Goal: Information Seeking & Learning: Learn about a topic

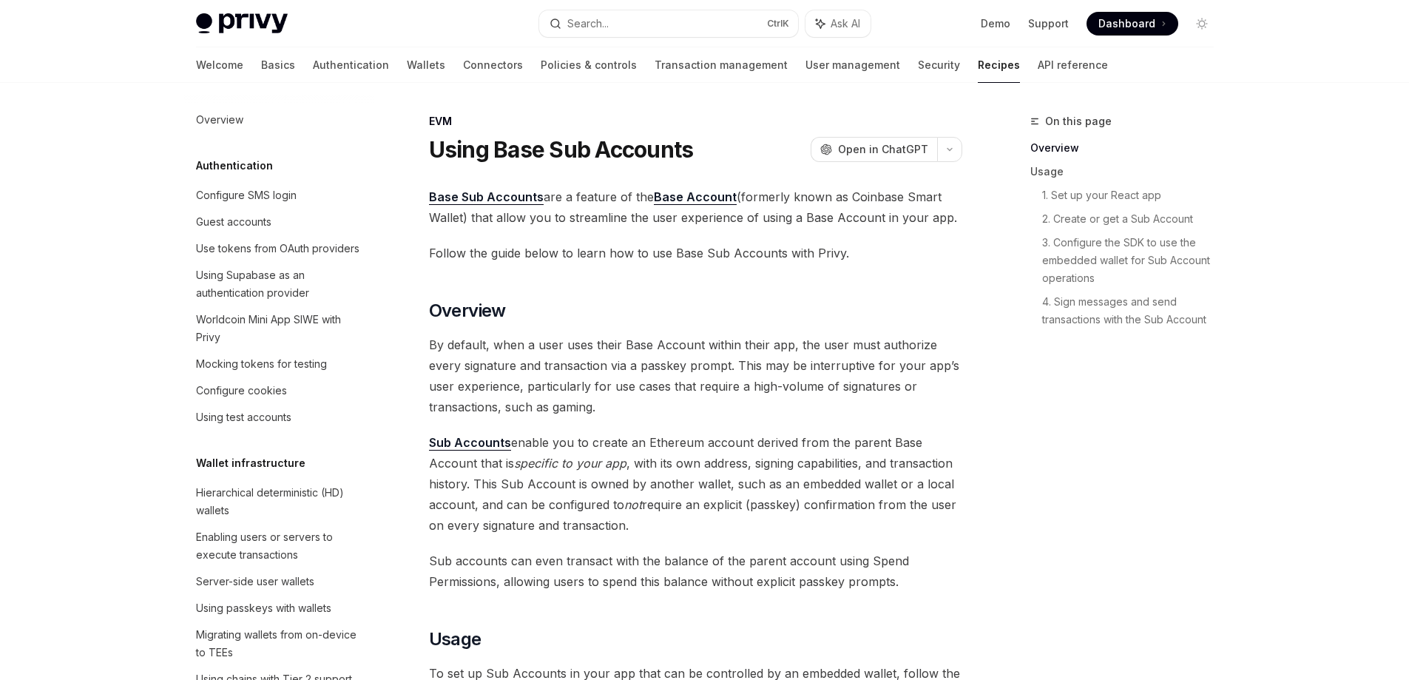
scroll to position [1874, 0]
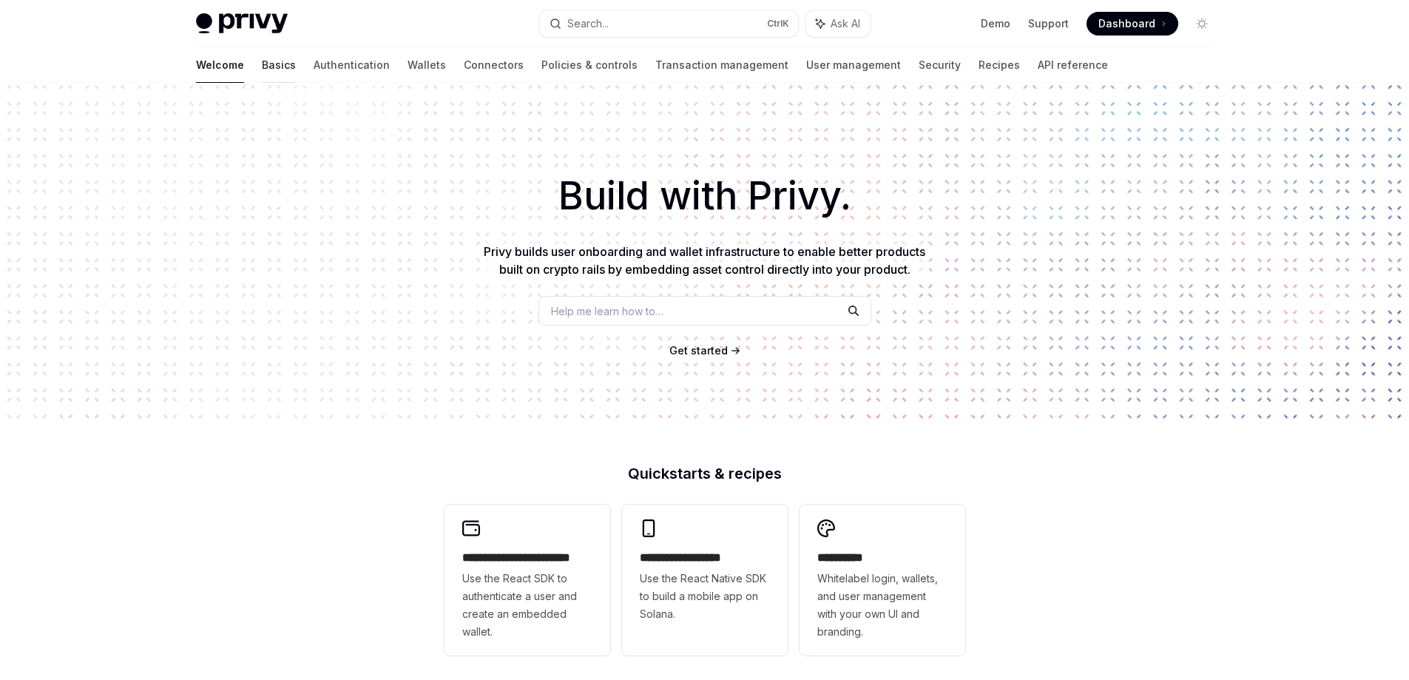
click at [262, 61] on link "Basics" at bounding box center [279, 65] width 34 height 36
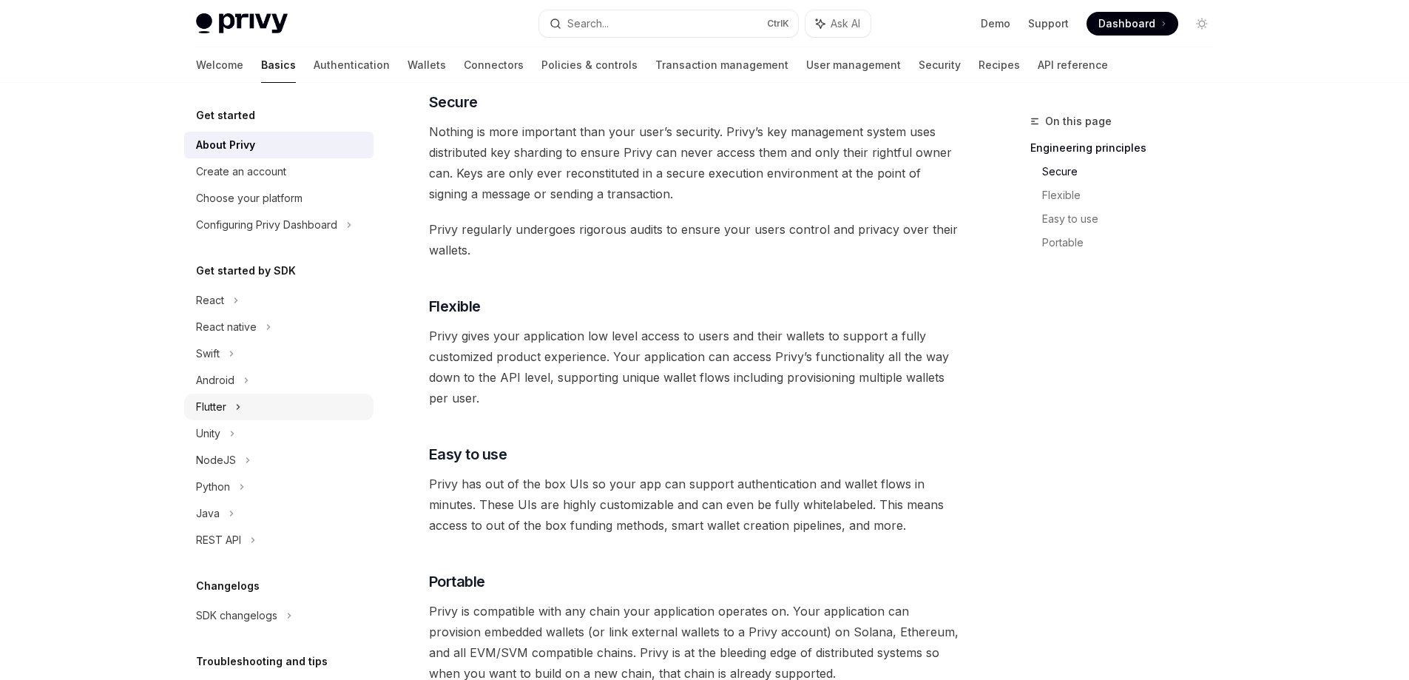
scroll to position [590, 0]
click at [979, 67] on link "Recipes" at bounding box center [999, 65] width 41 height 36
type textarea "*"
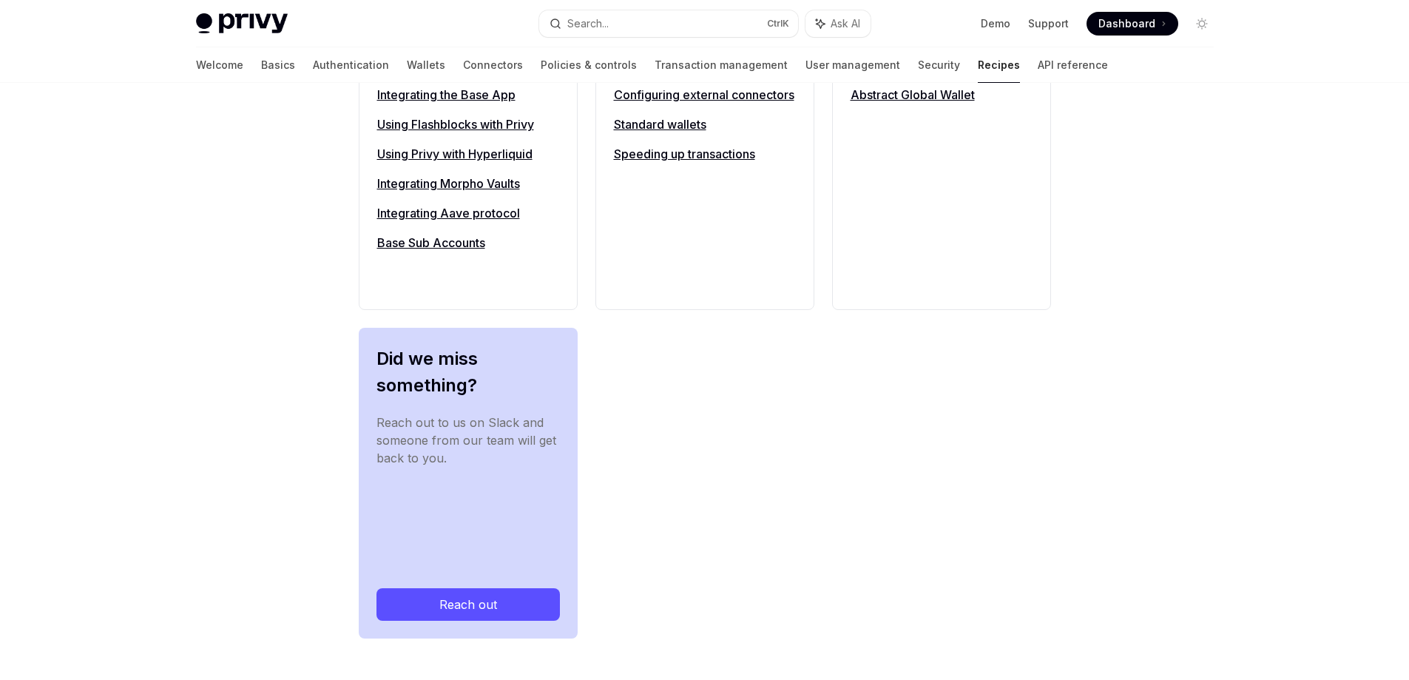
scroll to position [1659, 0]
